Goal: Task Accomplishment & Management: Use online tool/utility

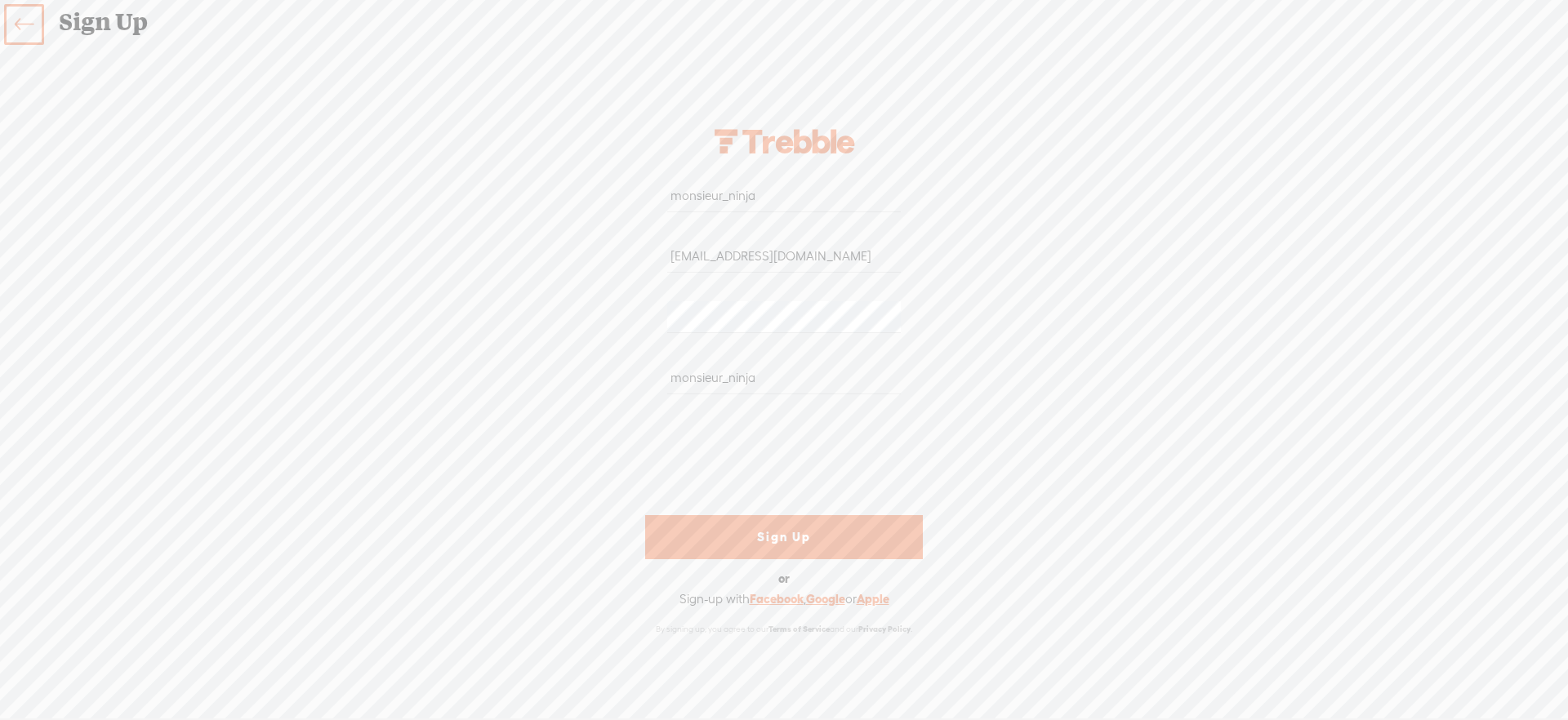
click at [29, 12] on icon at bounding box center [24, 25] width 19 height 37
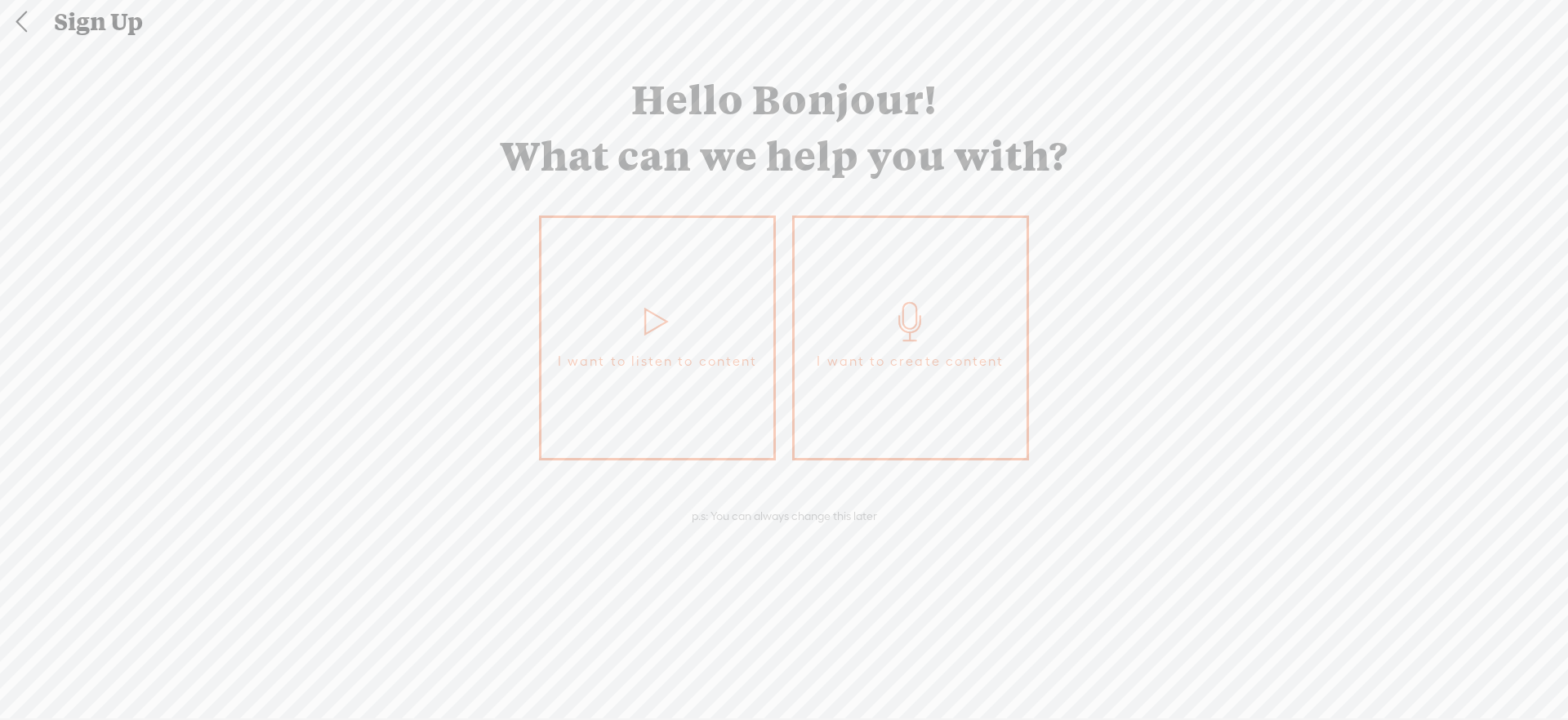
drag, startPoint x: 62, startPoint y: 19, endPoint x: 37, endPoint y: 25, distance: 25.7
click at [62, 19] on div "Sign Up" at bounding box center [806, 22] width 1526 height 43
click at [30, 25] on link at bounding box center [21, 22] width 41 height 43
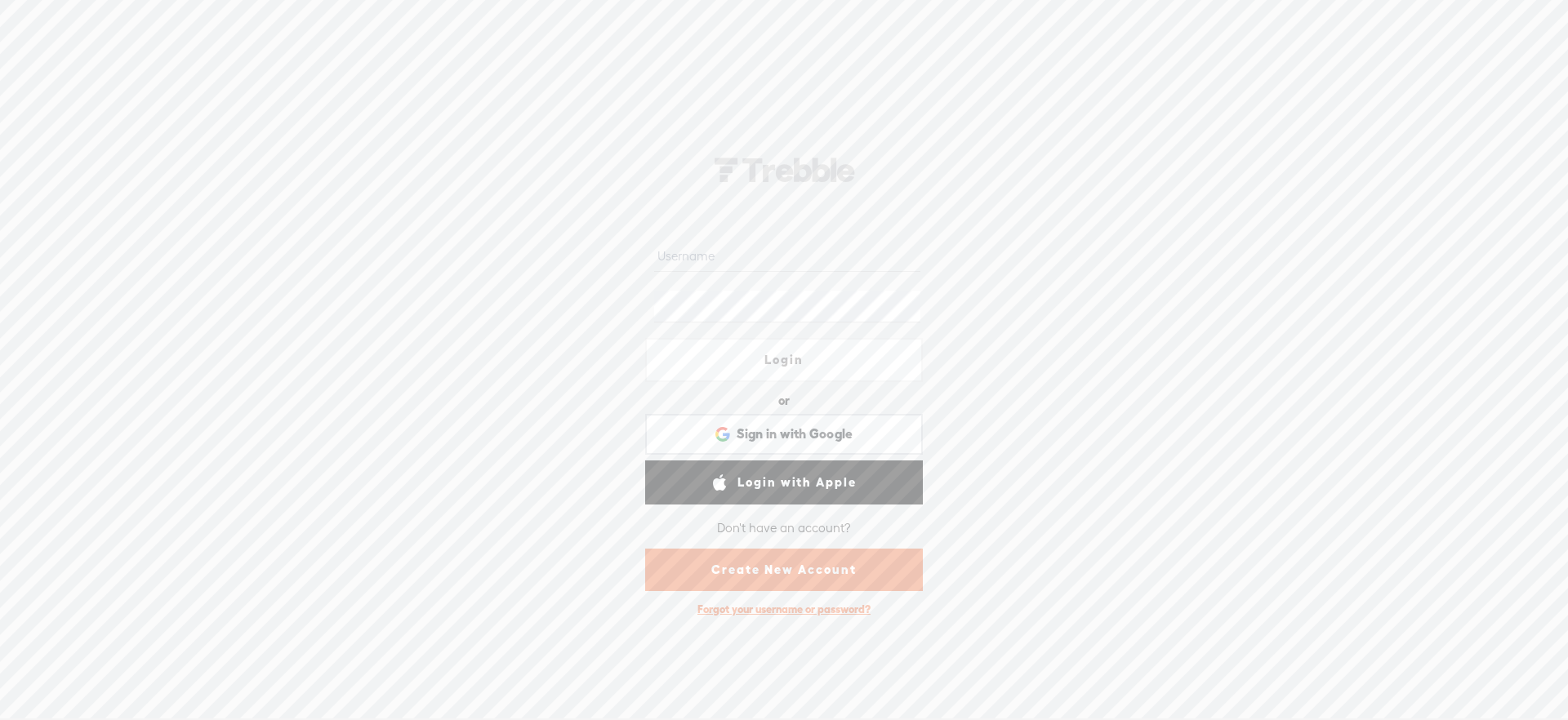
click at [799, 257] on input "text" at bounding box center [786, 256] width 265 height 32
type input "monsieur_ninja"
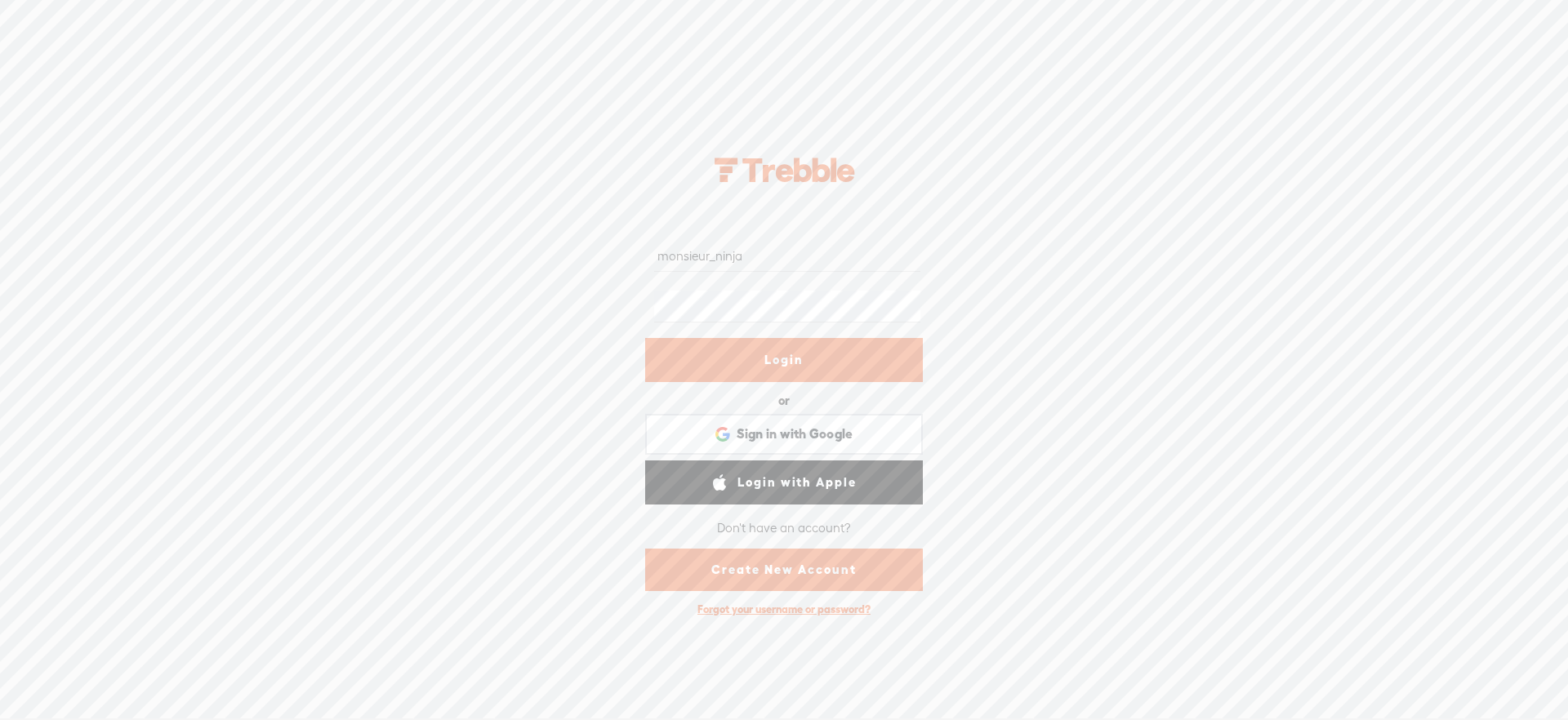
click at [750, 389] on form "monsieur_ninja Login or Login with Facebook Sign in with Google Sign in with Go…" at bounding box center [784, 412] width 327 height 425
click at [749, 373] on link "Login" at bounding box center [784, 360] width 277 height 44
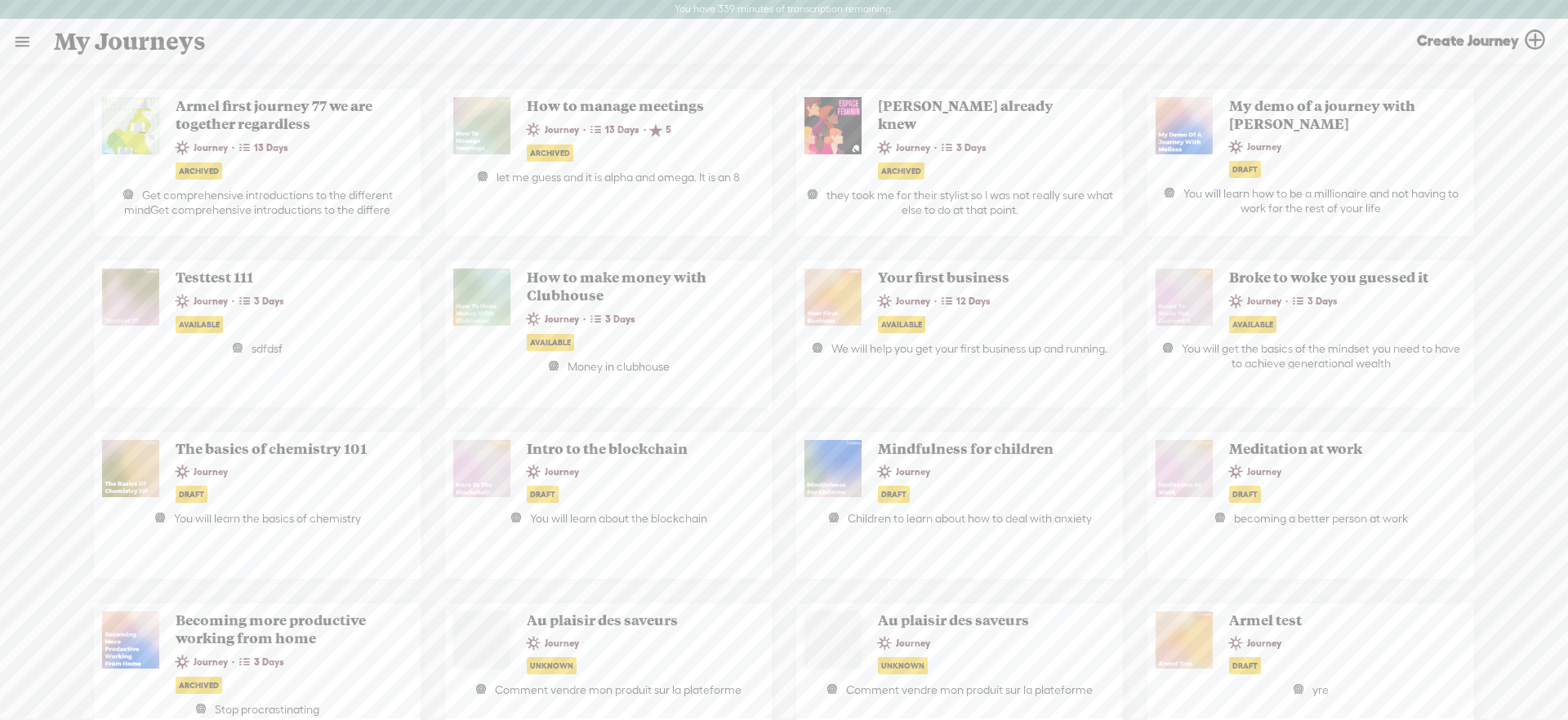
click at [30, 50] on link at bounding box center [22, 42] width 43 height 43
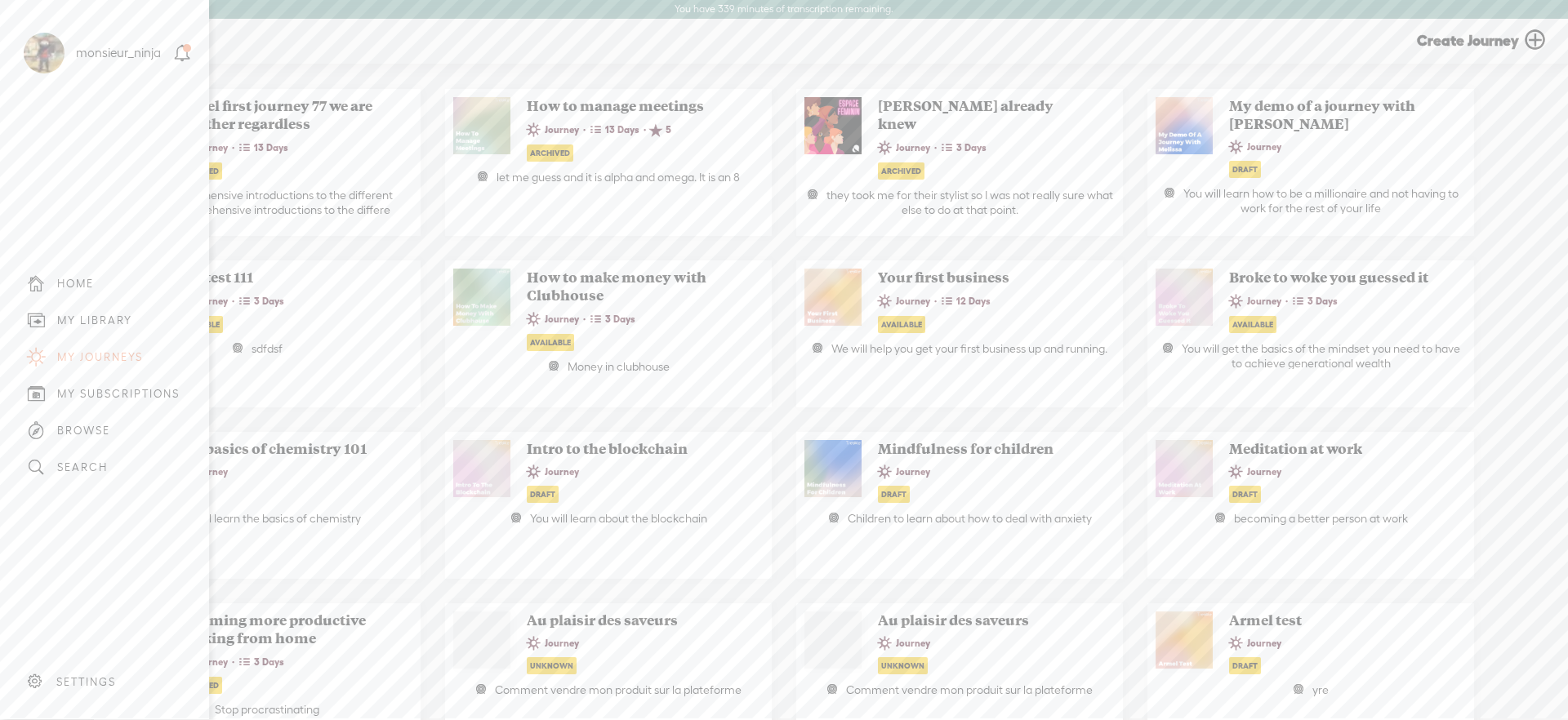
click at [109, 312] on div "MY LIBRARY" at bounding box center [104, 320] width 185 height 37
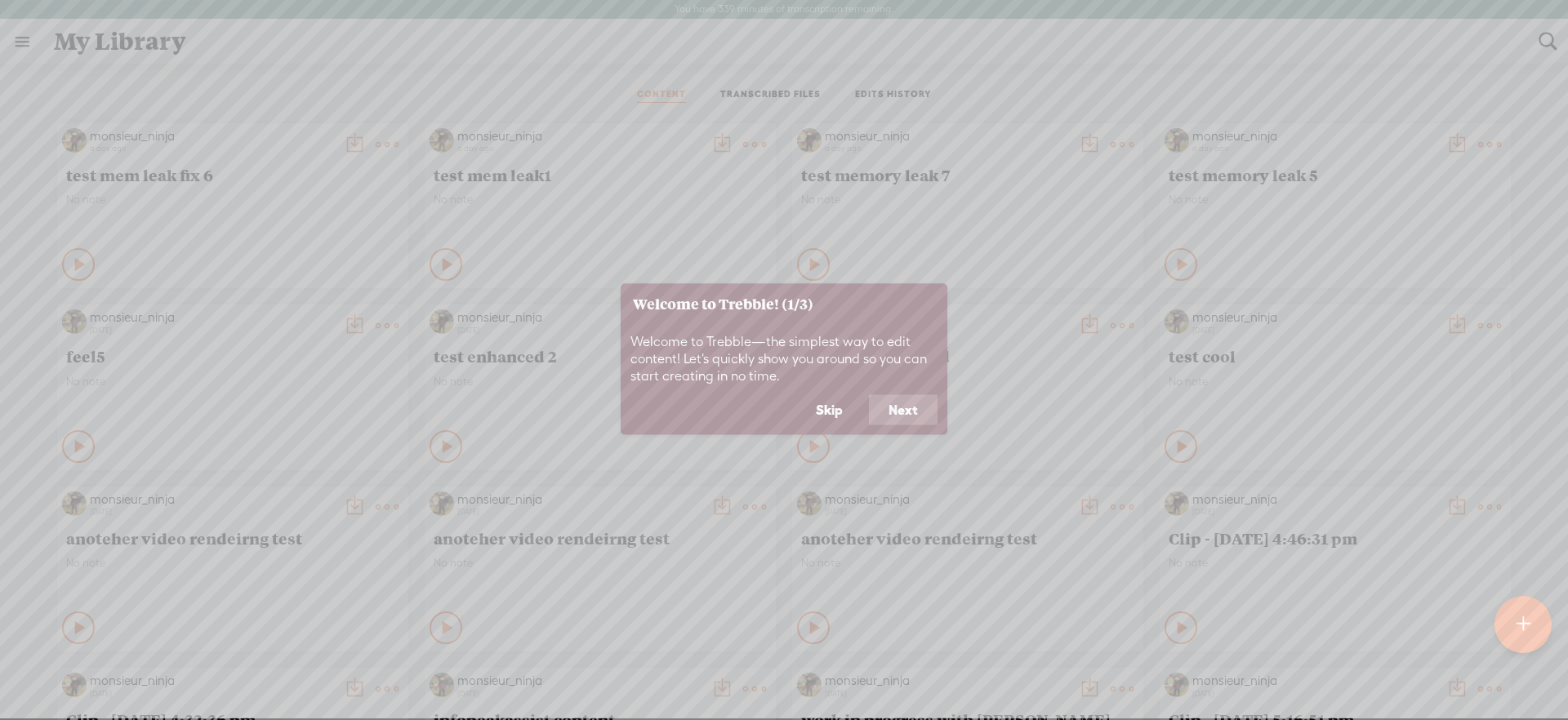
drag, startPoint x: 838, startPoint y: 417, endPoint x: 1030, endPoint y: 451, distance: 195.0
click at [838, 417] on button "Skip" at bounding box center [829, 410] width 66 height 31
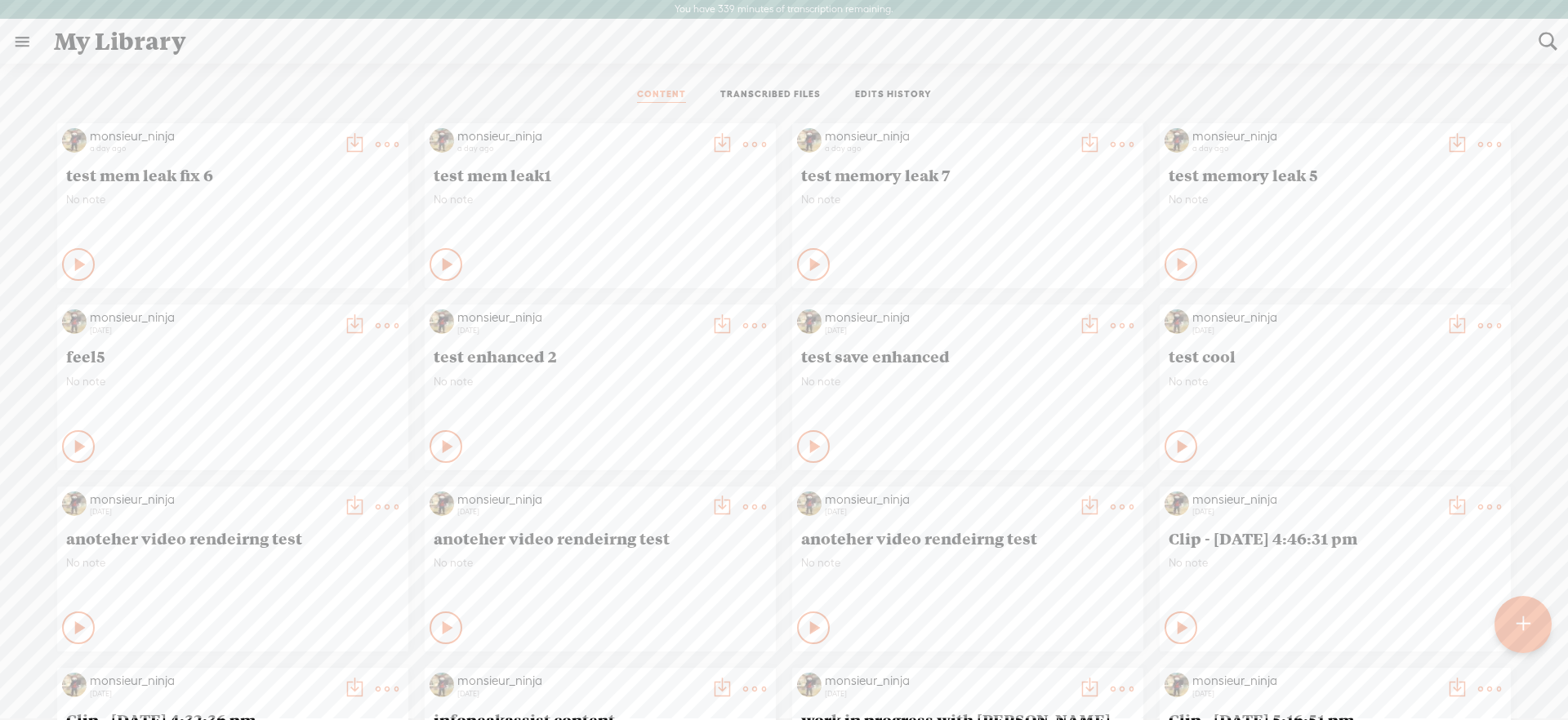
click at [1509, 615] on div at bounding box center [1523, 624] width 57 height 57
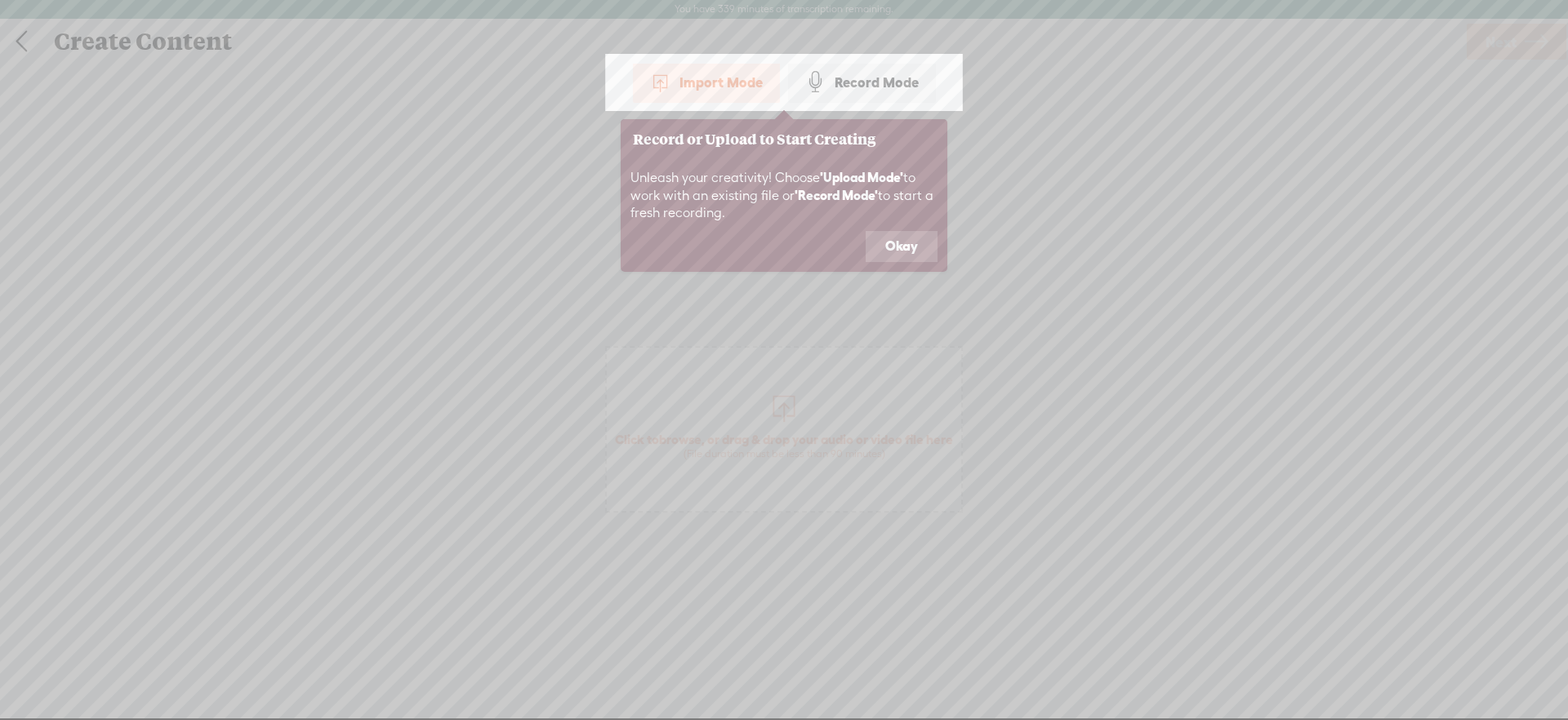
click at [837, 411] on icon at bounding box center [784, 360] width 1568 height 720
click at [885, 247] on button "Okay" at bounding box center [902, 247] width 72 height 31
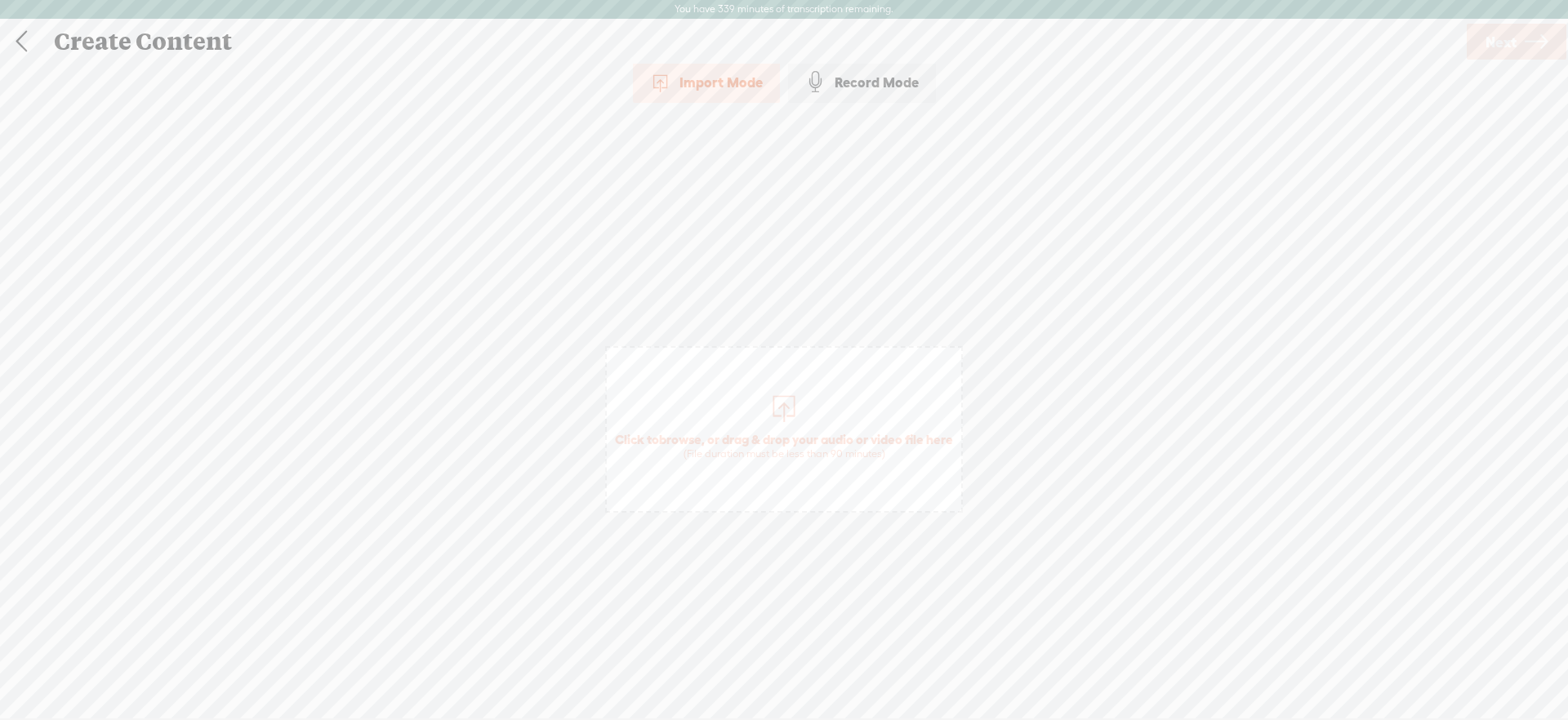
click at [838, 433] on span "Click to browse , or drag & drop your audio or video file here (File duration m…" at bounding box center [784, 445] width 354 height 47
click at [777, 412] on link "Remove file" at bounding box center [784, 412] width 62 height 15
click at [784, 448] on link "Remove file" at bounding box center [784, 452] width 62 height 15
click at [807, 383] on span "Click to browse , or drag & drop your audio or video file here (File duration m…" at bounding box center [784, 429] width 358 height 166
